Goal: Task Accomplishment & Management: Use online tool/utility

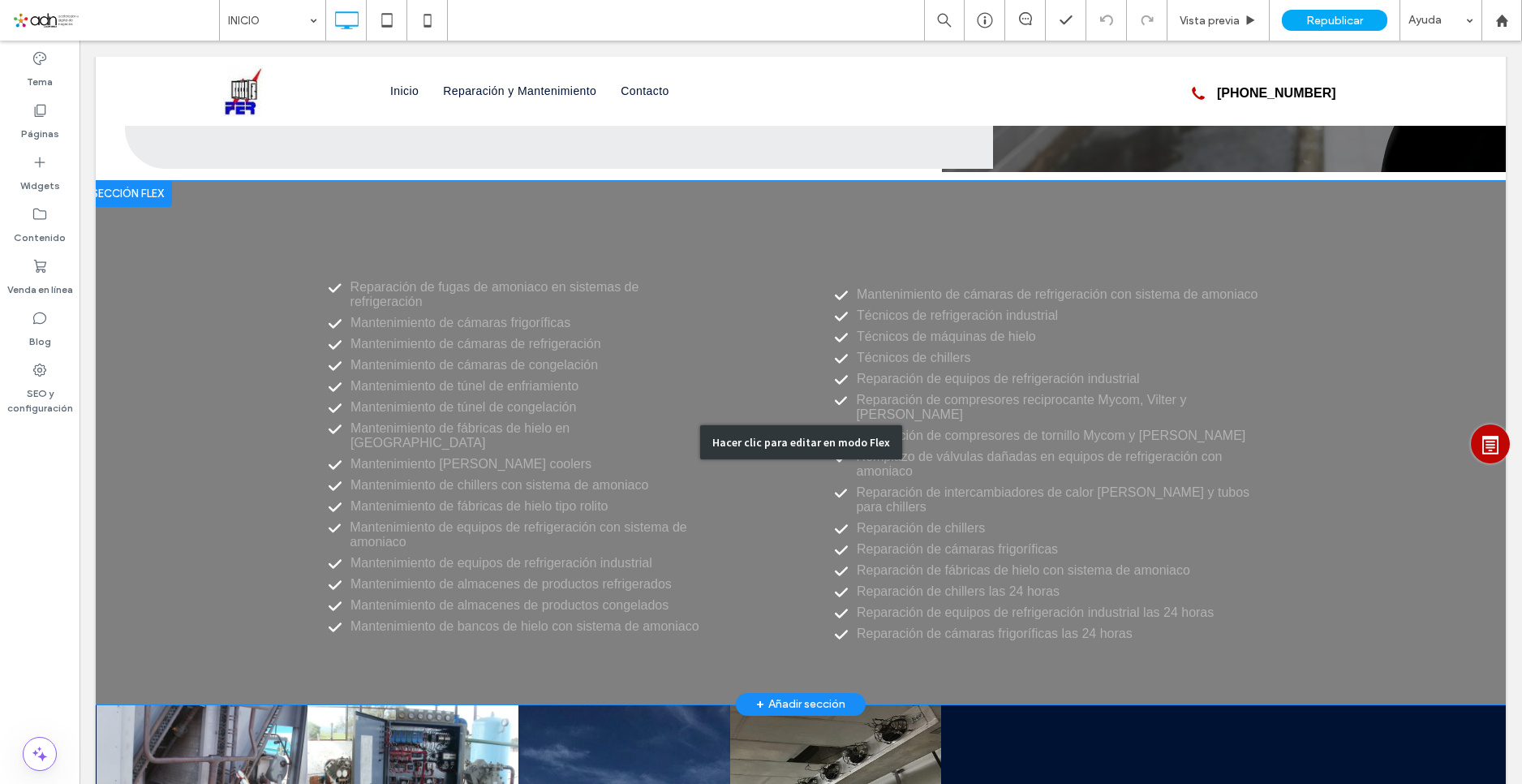
scroll to position [2434, 0]
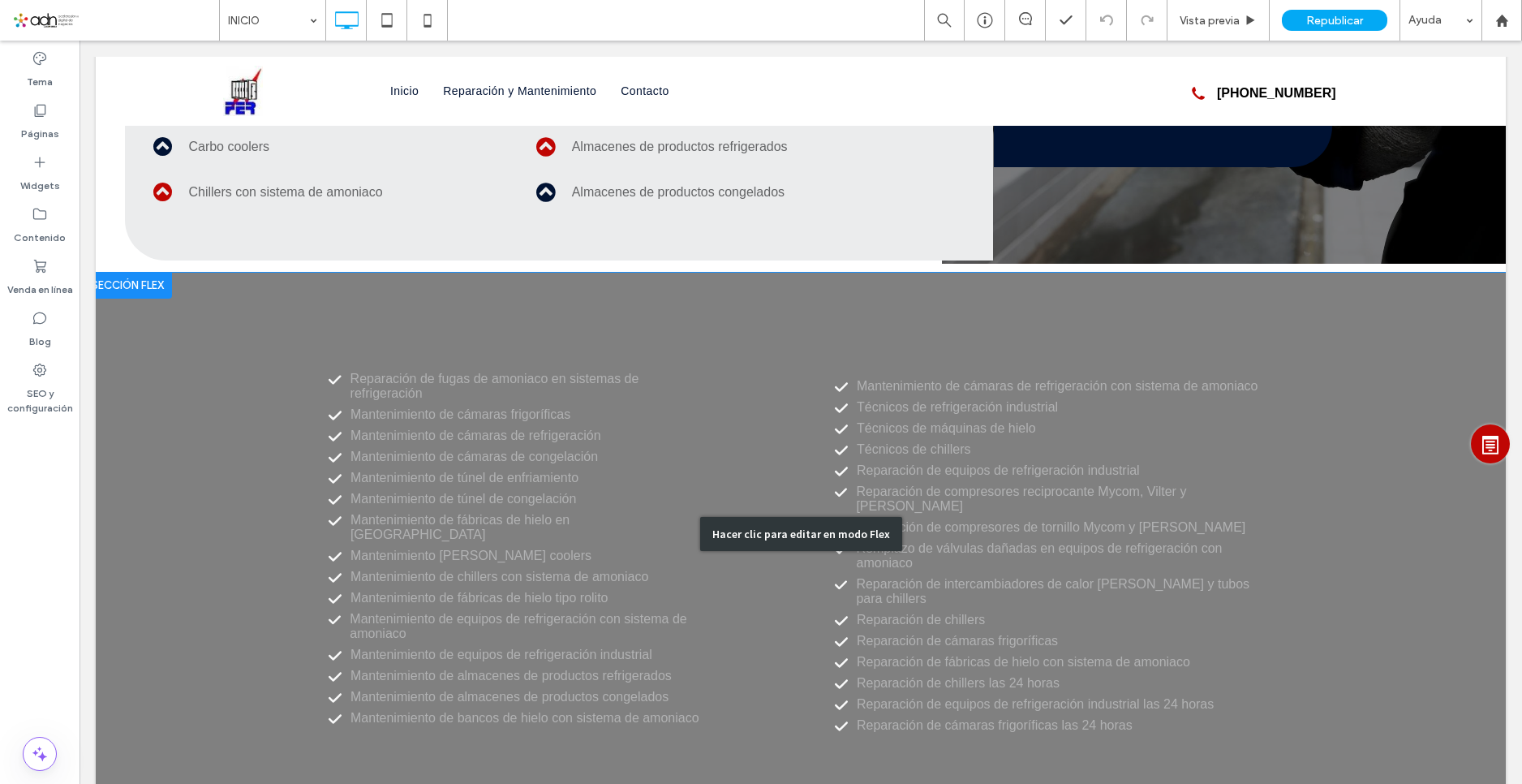
click at [737, 439] on div "Hacer clic para editar en modo Flex" at bounding box center [801, 534] width 1410 height 524
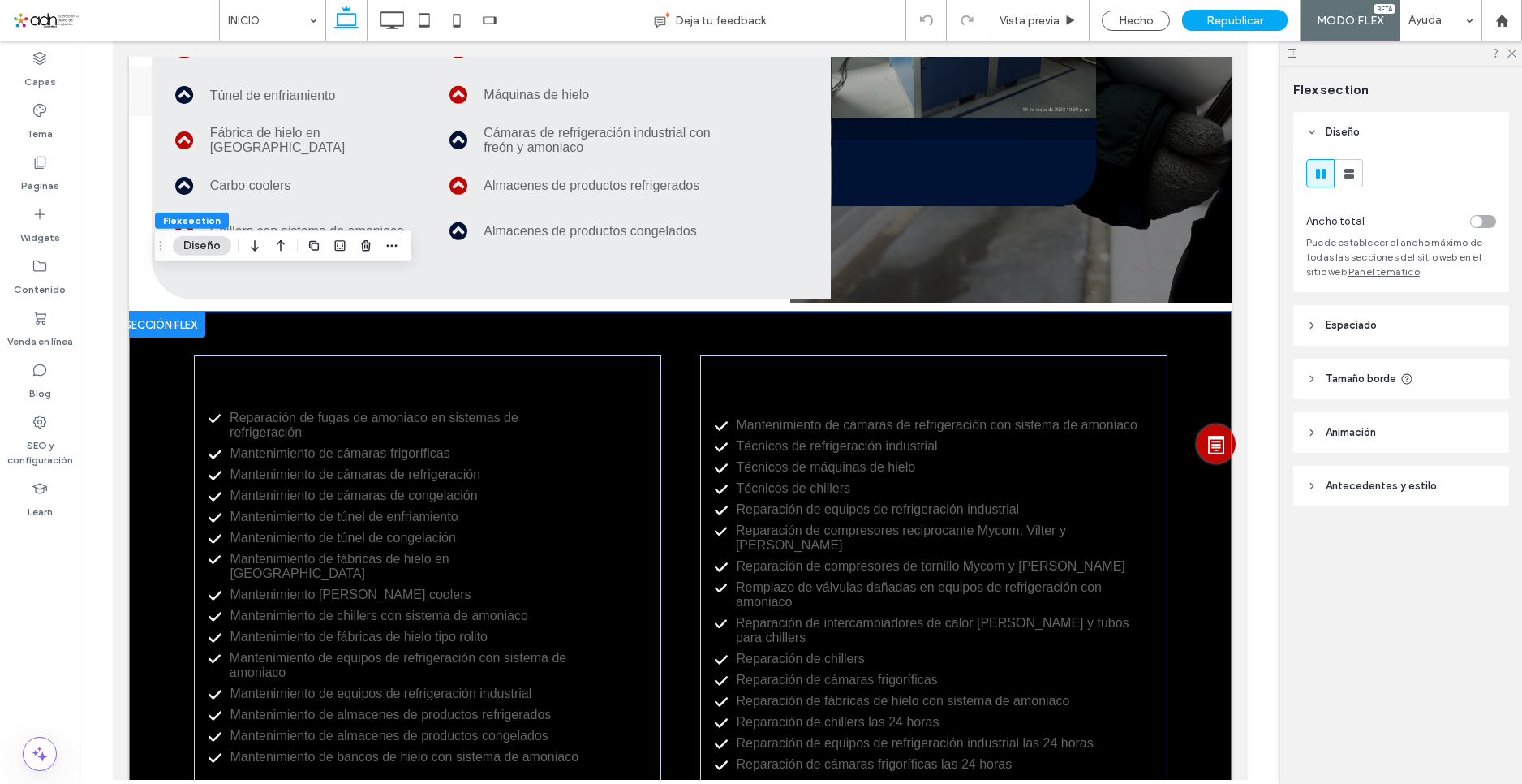
scroll to position [2471, 0]
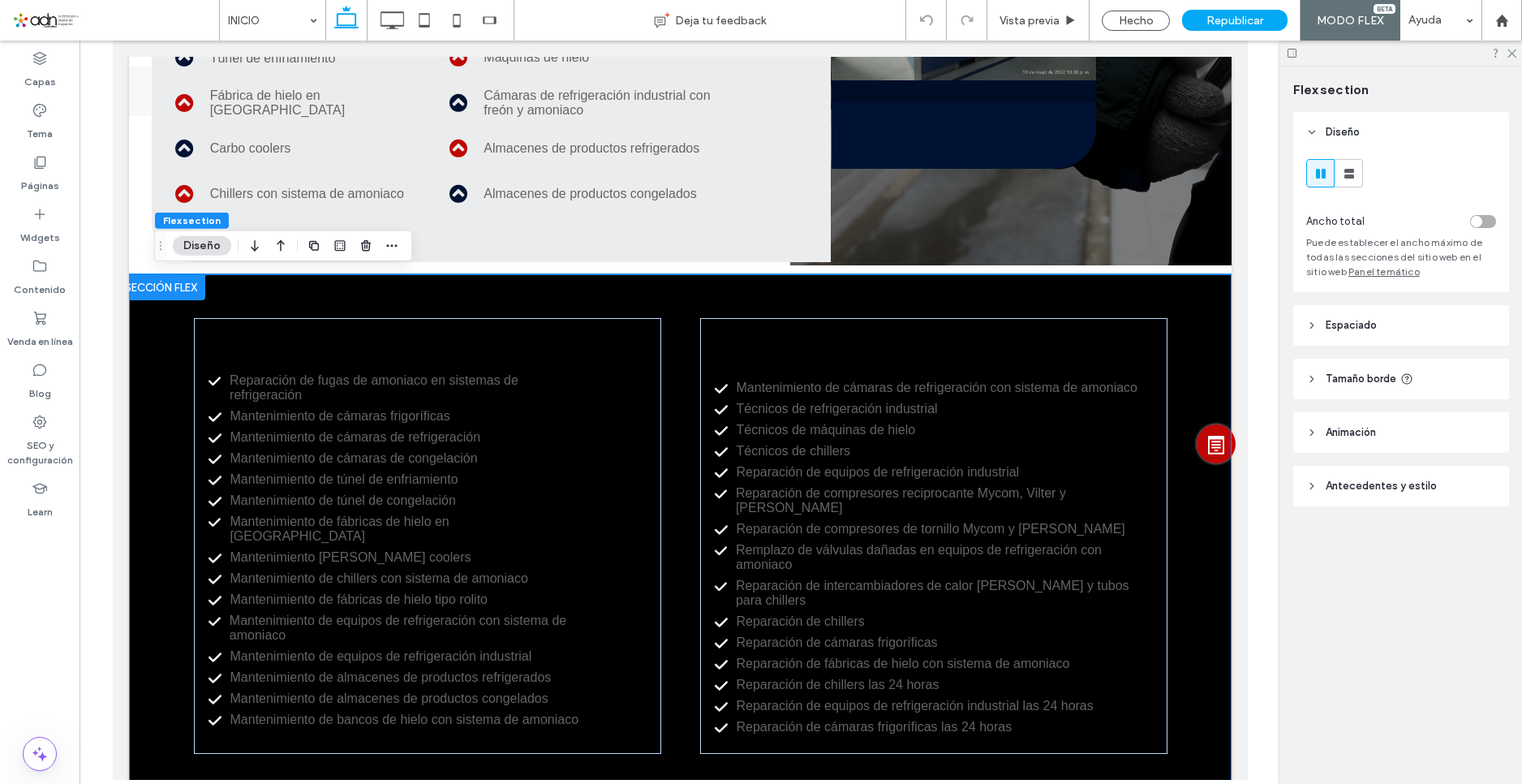
click at [148, 290] on div at bounding box center [159, 287] width 88 height 26
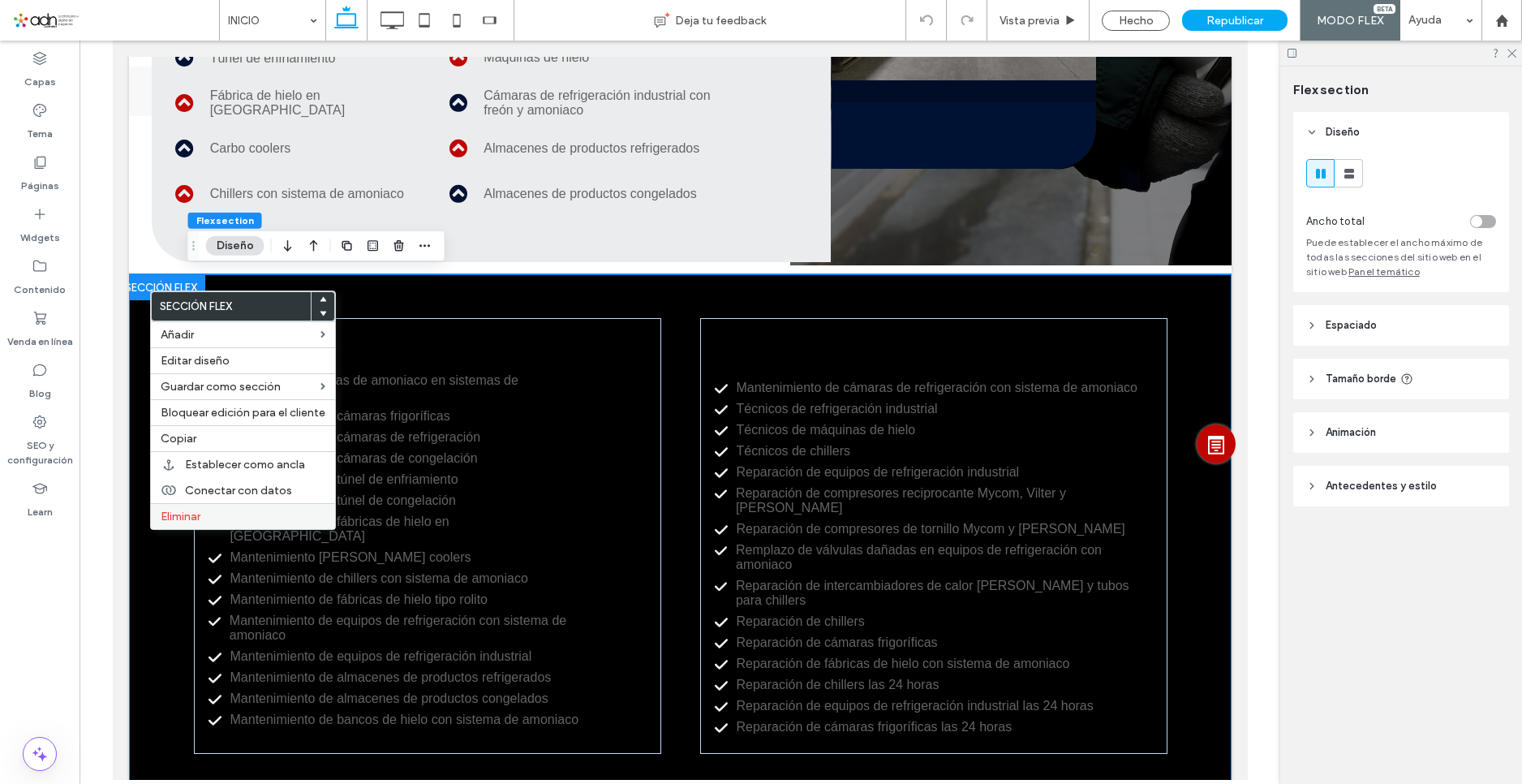
click at [168, 514] on span "Eliminar" at bounding box center [180, 517] width 40 height 14
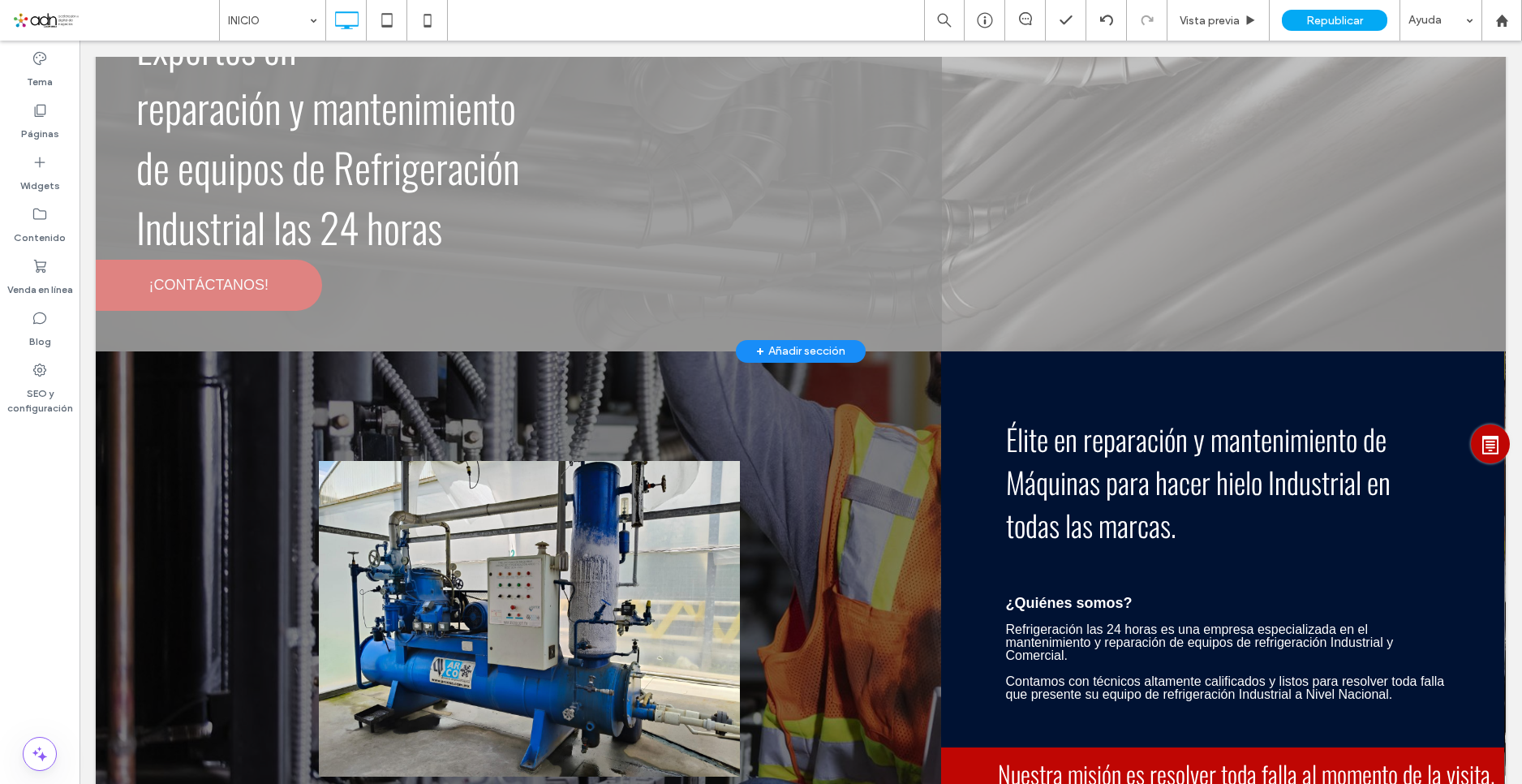
scroll to position [0, 0]
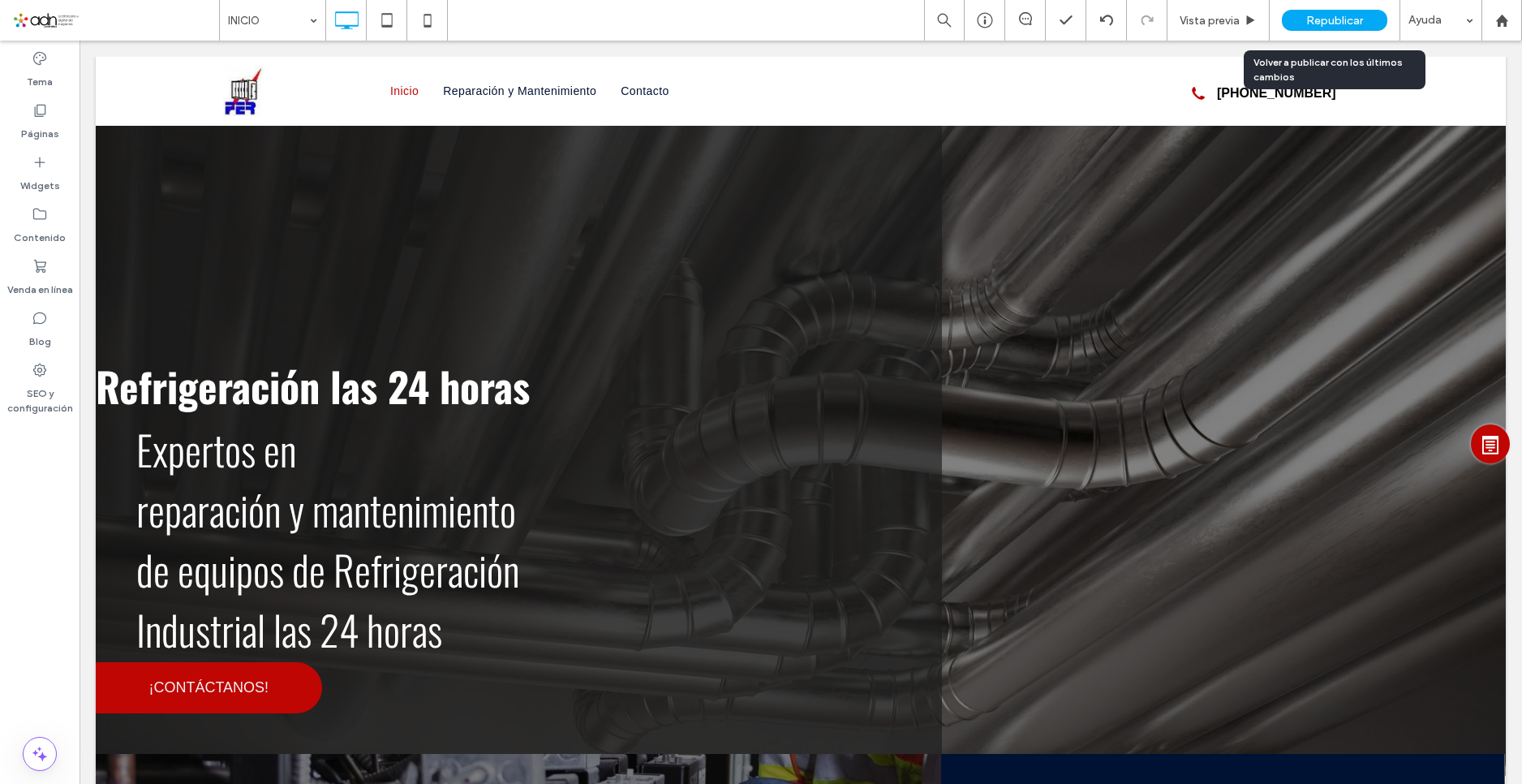
click at [1317, 33] on div "Republicar" at bounding box center [1335, 20] width 106 height 41
click at [1293, 11] on div "Republicar" at bounding box center [1335, 20] width 106 height 21
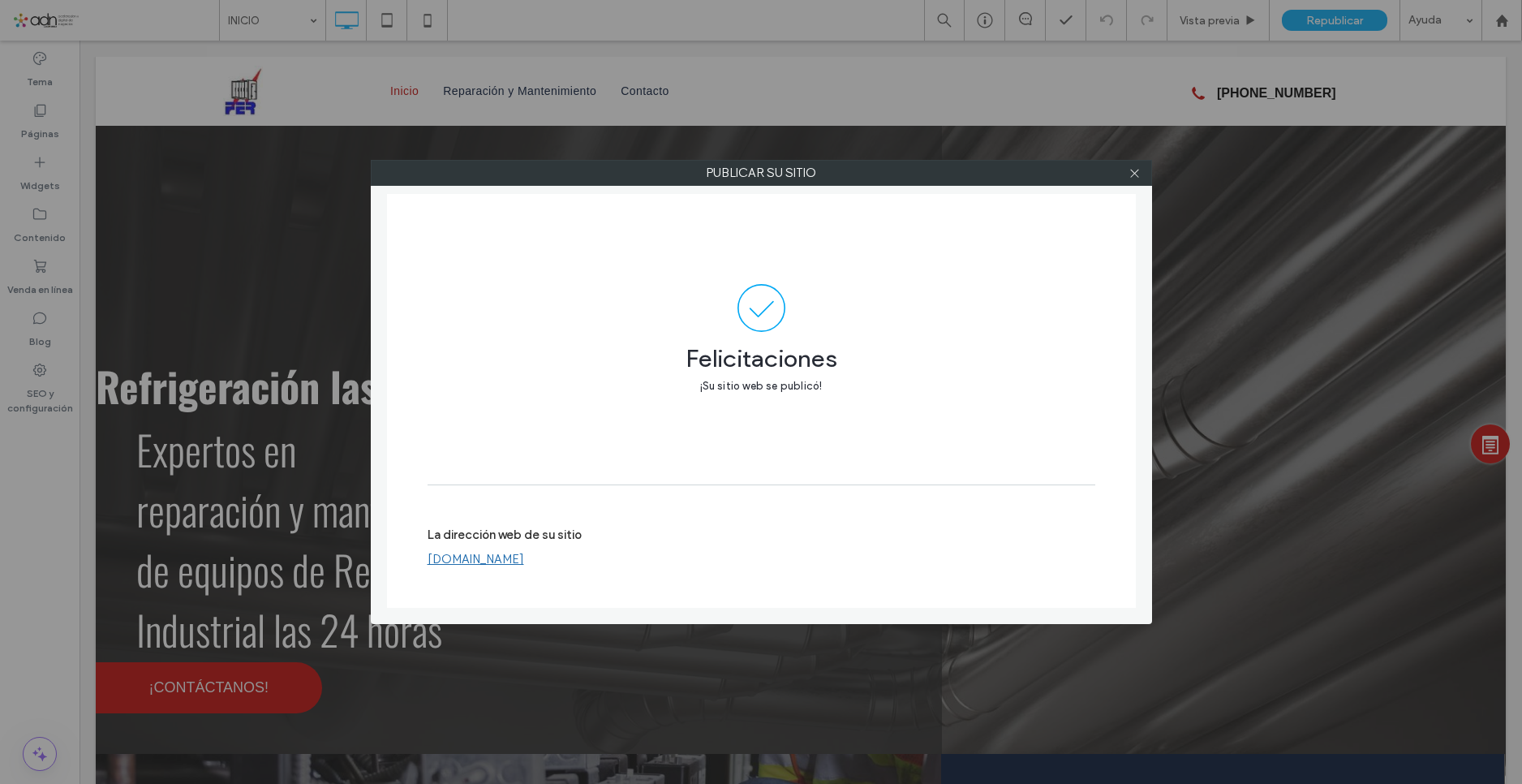
click at [524, 564] on link "[DOMAIN_NAME]" at bounding box center [476, 558] width 97 height 15
